Goal: Find specific page/section: Locate a particular part of the current website

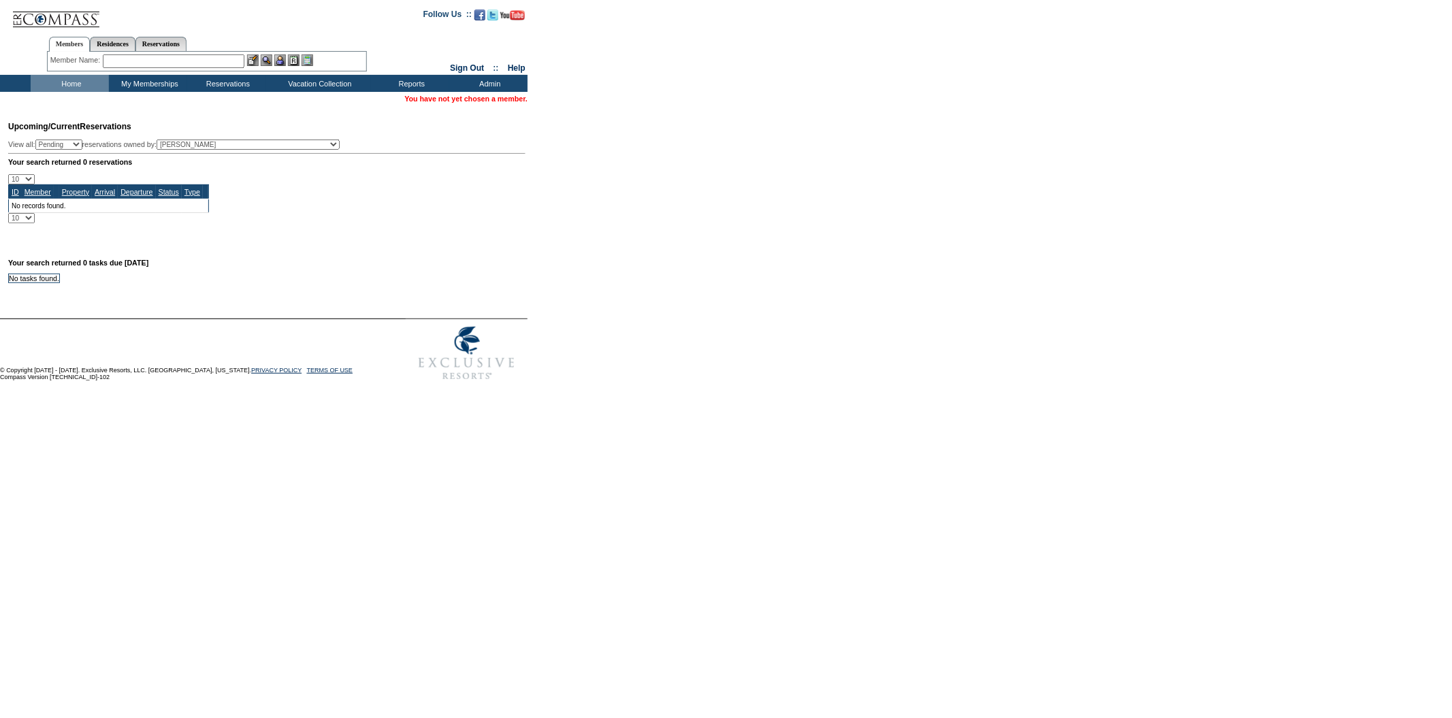
click at [200, 62] on input "text" at bounding box center [174, 61] width 142 height 14
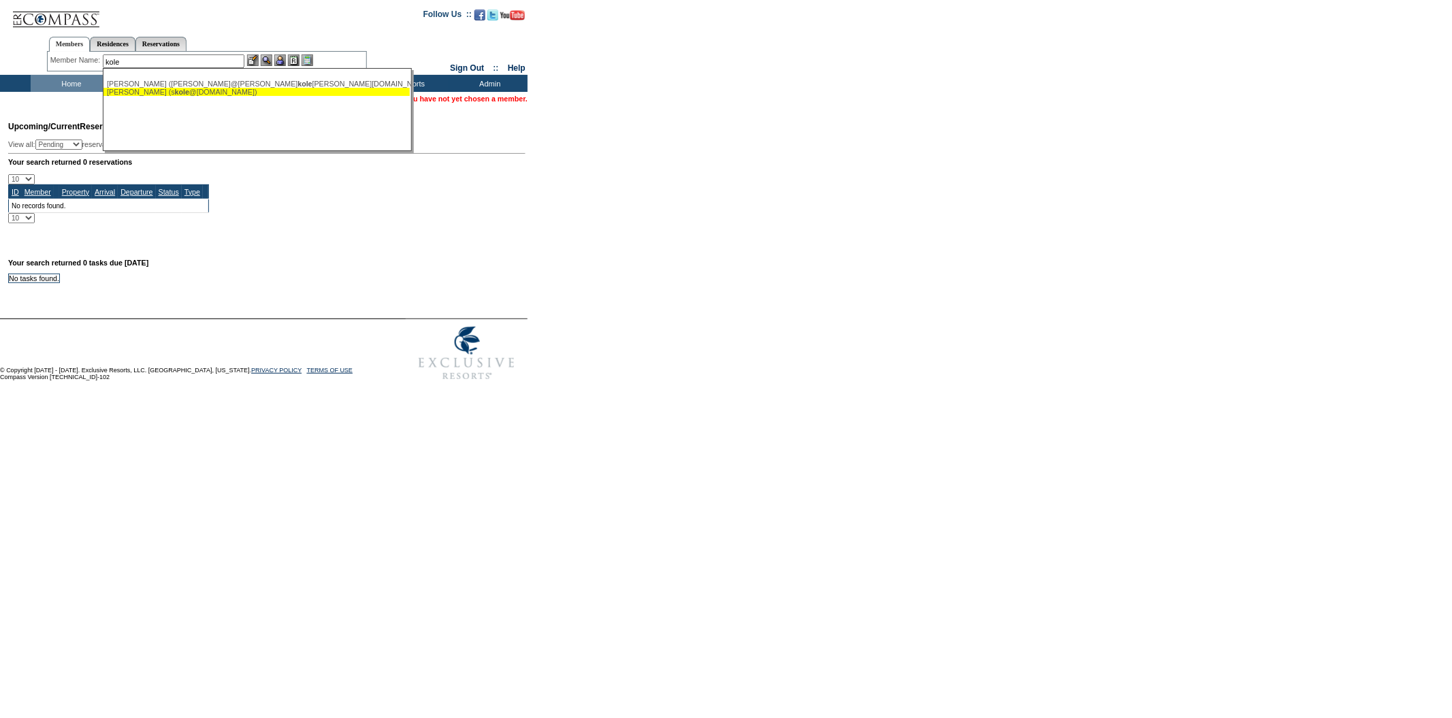
click at [170, 92] on div "[PERSON_NAME] (s [PERSON_NAME] @[DOMAIN_NAME])" at bounding box center [257, 92] width 300 height 8
type input "[PERSON_NAME] ([EMAIL_ADDRESS][DOMAIN_NAME])"
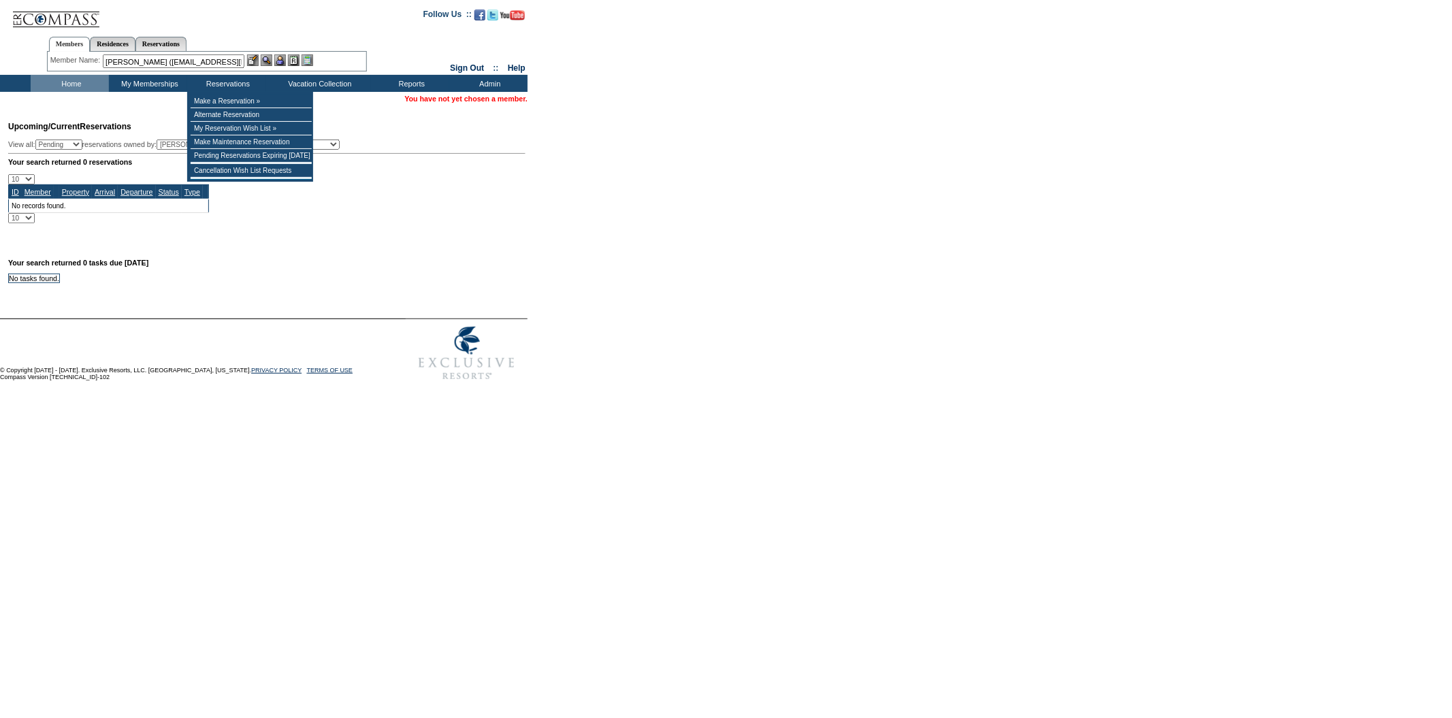
click at [268, 70] on div "Members Residences Reservations Member Name: [PERSON_NAME] ([EMAIL_ADDRESS][DOM…" at bounding box center [207, 51] width 320 height 43
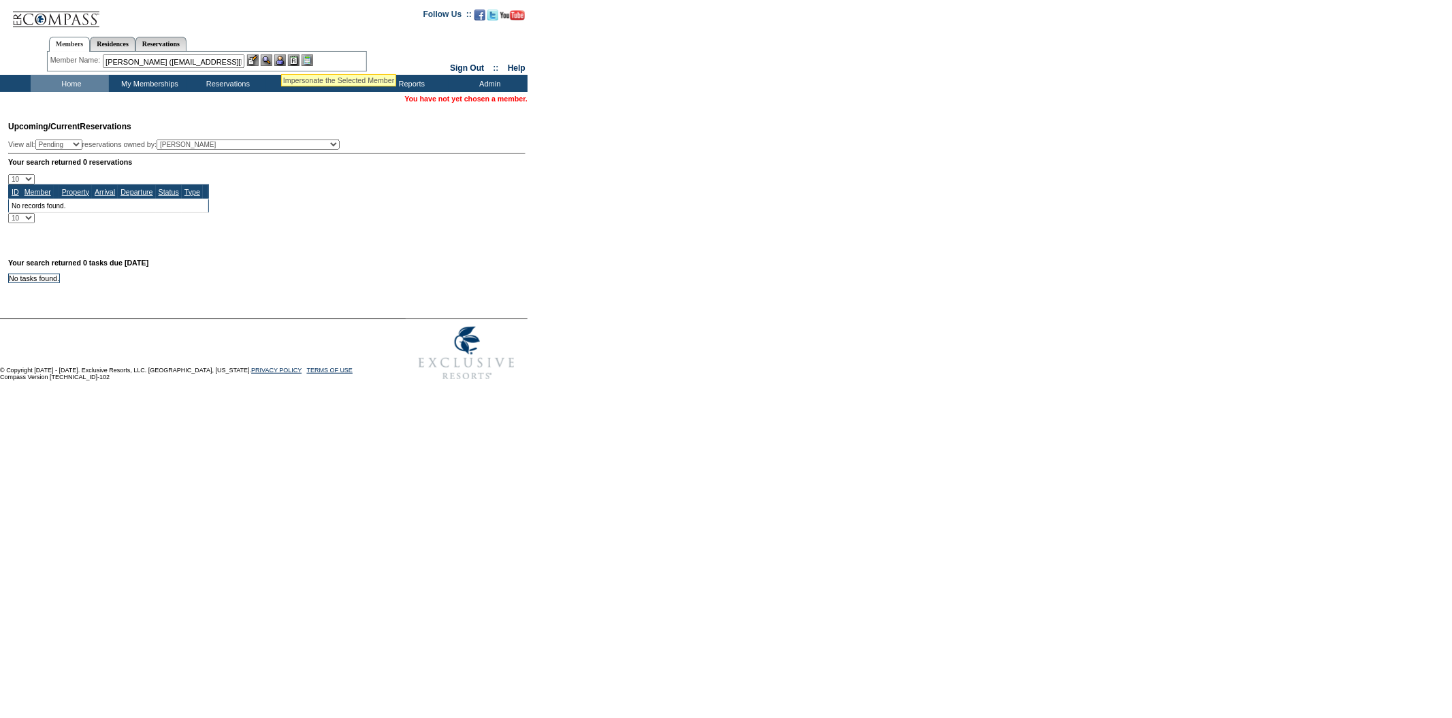
click at [281, 55] on img at bounding box center [280, 60] width 12 height 12
click at [266, 61] on img at bounding box center [267, 60] width 12 height 12
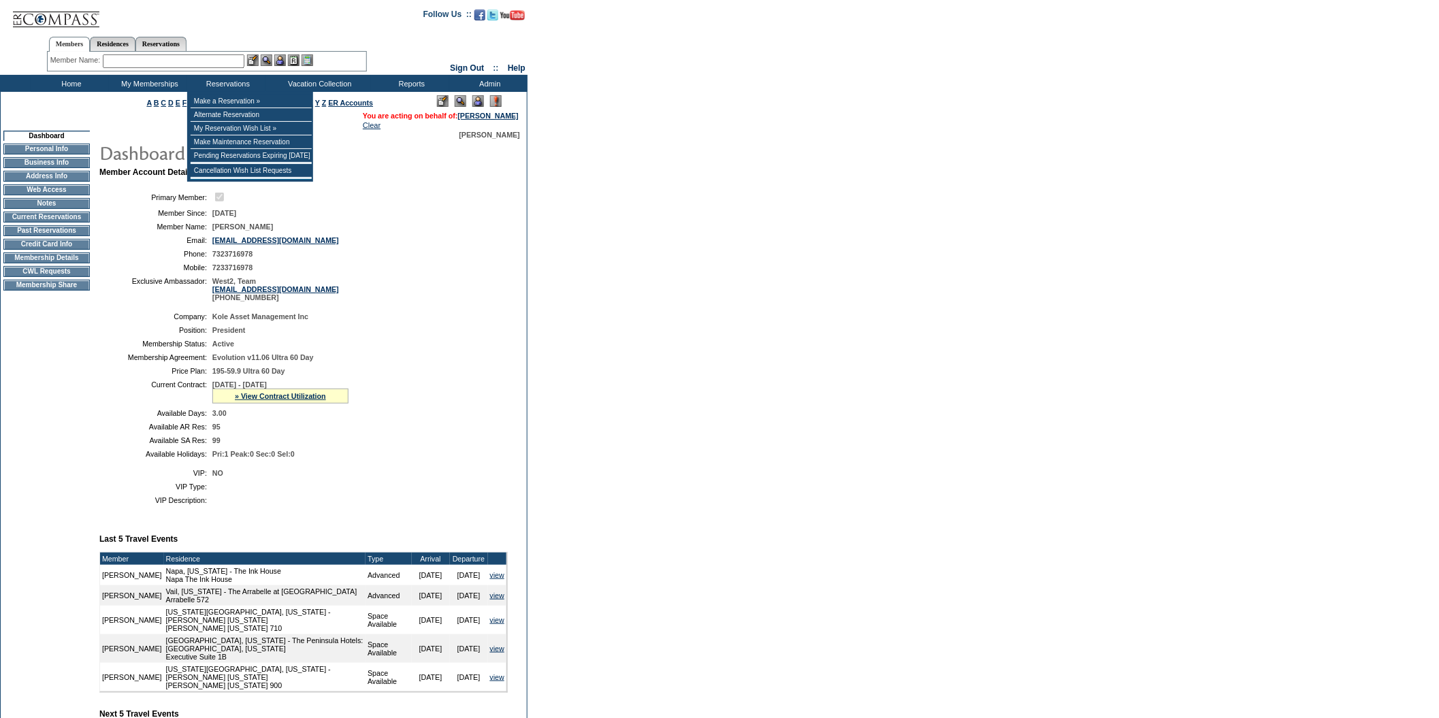
click at [210, 59] on input "text" at bounding box center [174, 61] width 142 height 14
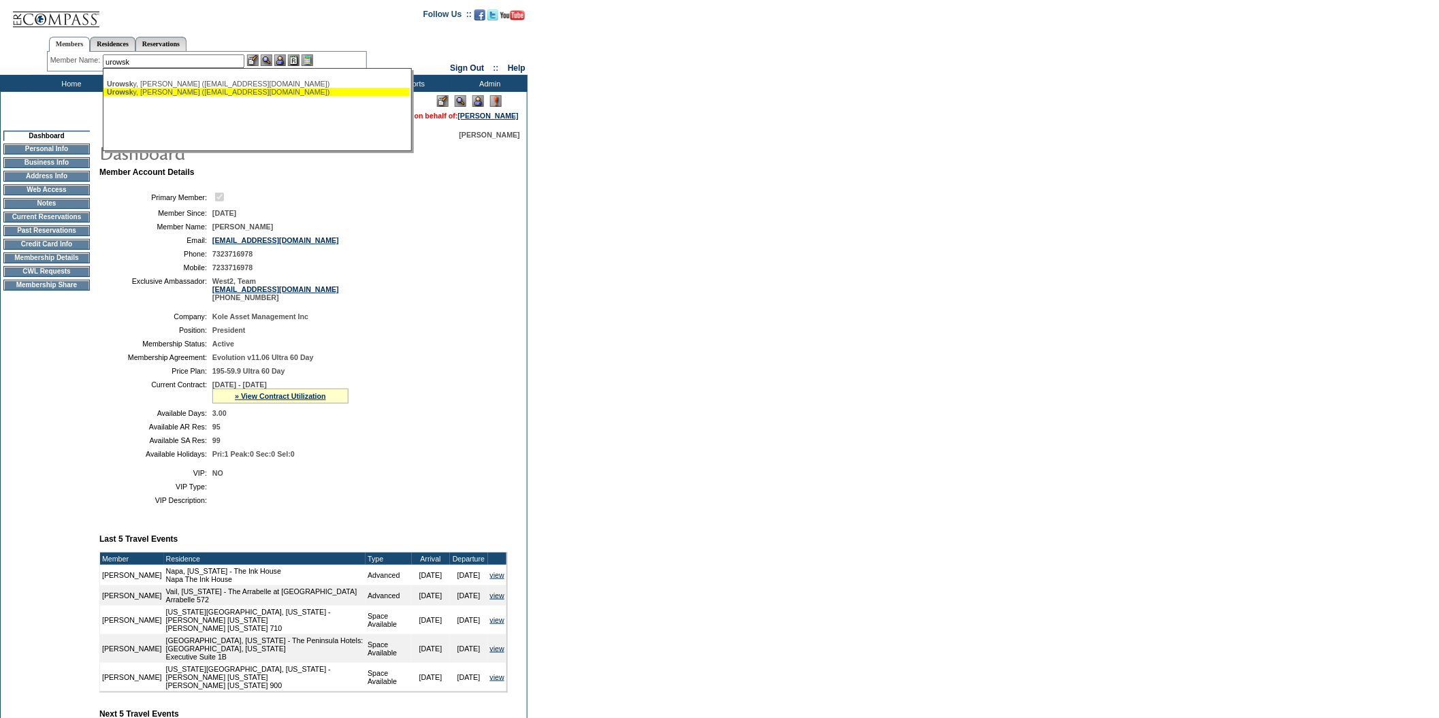
click at [171, 93] on div "Urowsk y, Sheri (skole@kolenj.com)" at bounding box center [257, 92] width 300 height 8
type input "[PERSON_NAME] ([EMAIL_ADDRESS][DOMAIN_NAME])"
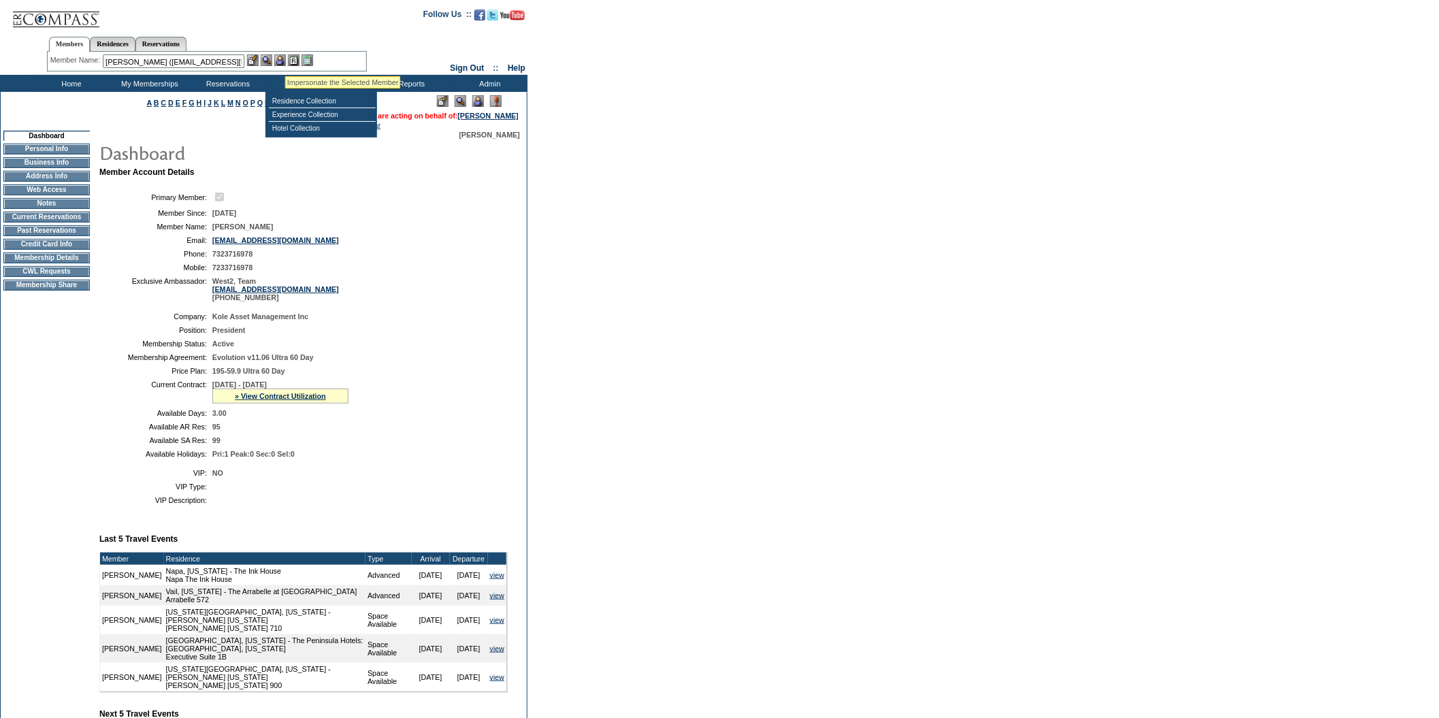
click at [284, 59] on img at bounding box center [280, 60] width 12 height 12
click at [268, 63] on img at bounding box center [267, 60] width 12 height 12
